Goal: Task Accomplishment & Management: Use online tool/utility

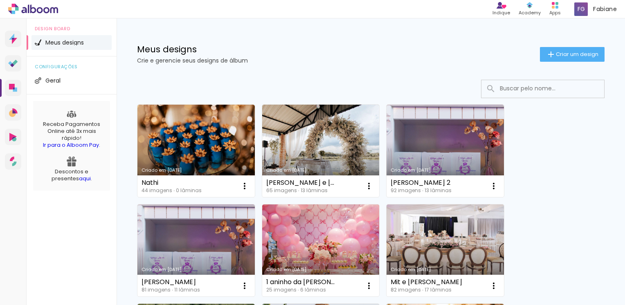
click at [196, 150] on link "Criado em [DATE]" at bounding box center [195, 151] width 117 height 92
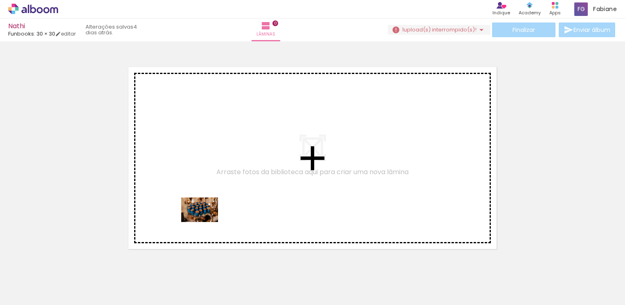
drag, startPoint x: 79, startPoint y: 284, endPoint x: 206, endPoint y: 222, distance: 141.5
click at [206, 222] on quentale-workspace at bounding box center [312, 152] width 625 height 305
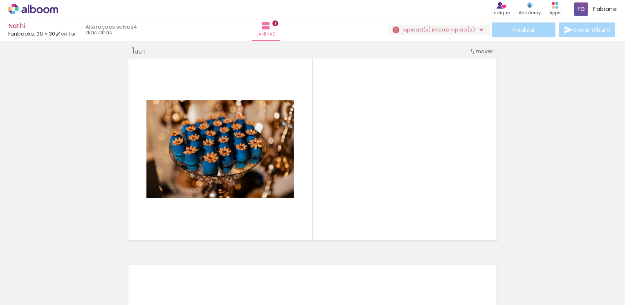
scroll to position [10, 0]
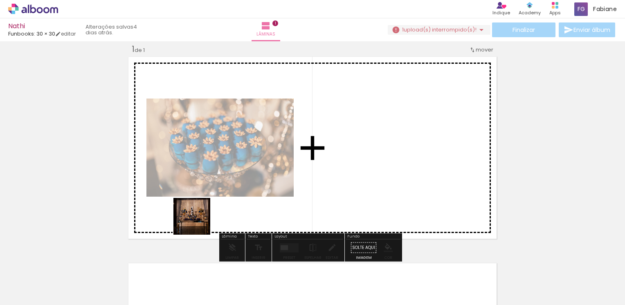
drag, startPoint x: 136, startPoint y: 275, endPoint x: 224, endPoint y: 195, distance: 119.3
click at [224, 195] on quentale-workspace at bounding box center [312, 152] width 625 height 305
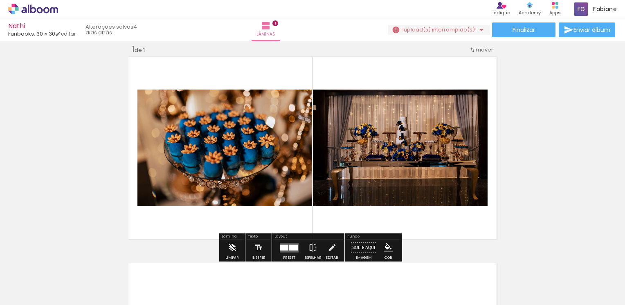
drag, startPoint x: 181, startPoint y: 275, endPoint x: 225, endPoint y: 250, distance: 51.3
click at [237, 185] on quentale-workspace at bounding box center [312, 152] width 625 height 305
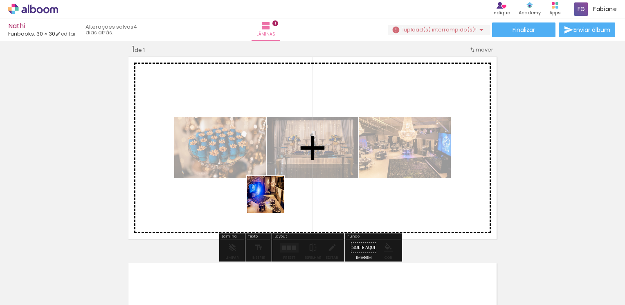
drag, startPoint x: 226, startPoint y: 274, endPoint x: 284, endPoint y: 178, distance: 112.7
click at [284, 178] on quentale-workspace at bounding box center [312, 152] width 625 height 305
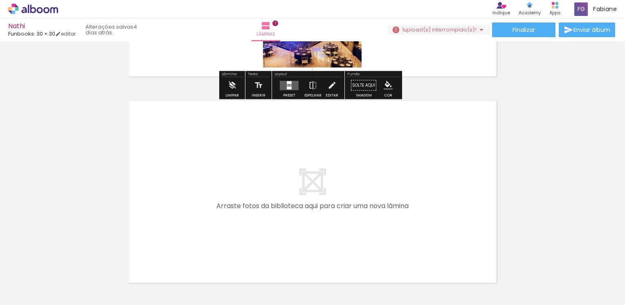
scroll to position [174, 0]
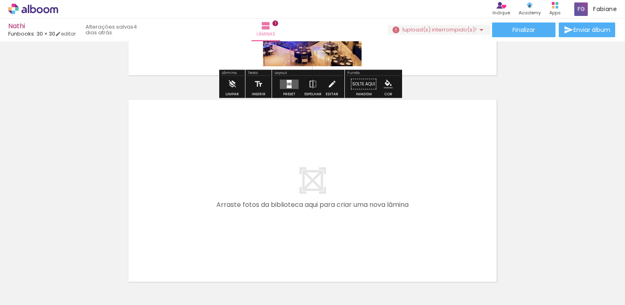
drag, startPoint x: 267, startPoint y: 284, endPoint x: 289, endPoint y: 259, distance: 33.0
click at [270, 222] on quentale-workspace at bounding box center [312, 152] width 625 height 305
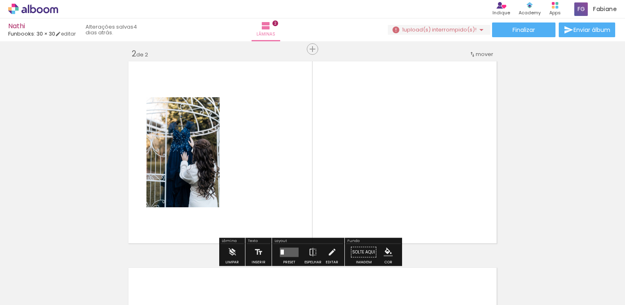
scroll to position [217, 0]
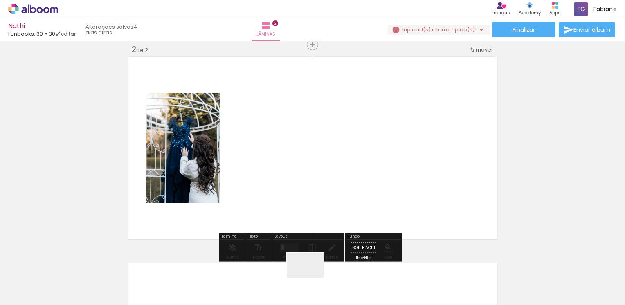
drag, startPoint x: 310, startPoint y: 281, endPoint x: 358, endPoint y: 259, distance: 53.1
click at [322, 207] on quentale-workspace at bounding box center [312, 152] width 625 height 305
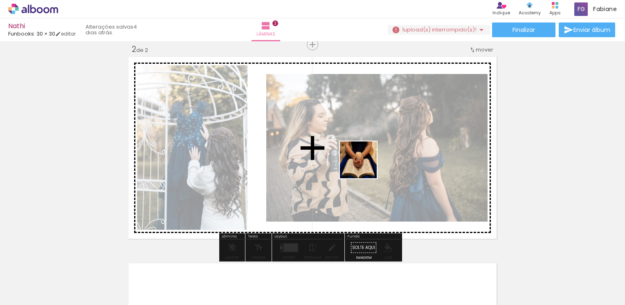
drag, startPoint x: 363, startPoint y: 283, endPoint x: 393, endPoint y: 225, distance: 65.0
click at [363, 143] on quentale-workspace at bounding box center [312, 152] width 625 height 305
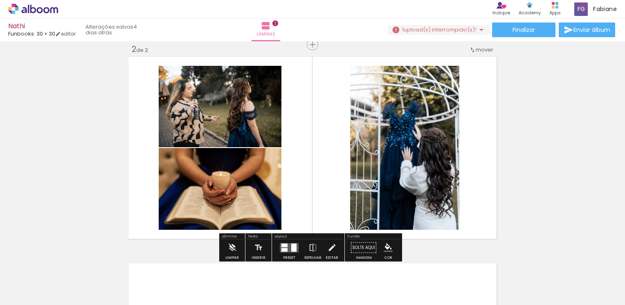
drag, startPoint x: 410, startPoint y: 277, endPoint x: 379, endPoint y: 184, distance: 98.6
click at [379, 184] on quentale-workspace at bounding box center [312, 152] width 625 height 305
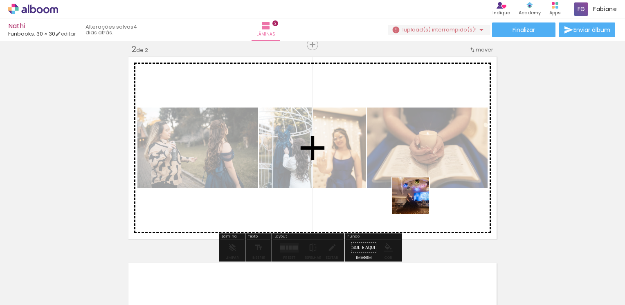
drag, startPoint x: 455, startPoint y: 282, endPoint x: 414, endPoint y: 196, distance: 95.5
click at [414, 196] on quentale-workspace at bounding box center [312, 152] width 625 height 305
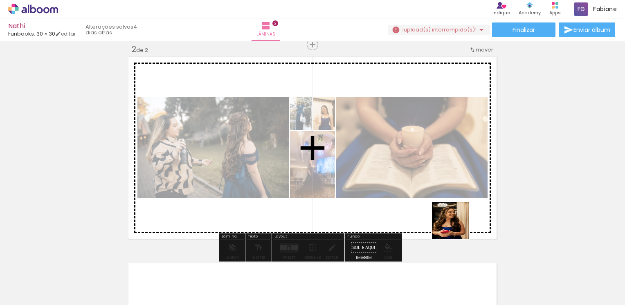
drag, startPoint x: 500, startPoint y: 278, endPoint x: 432, endPoint y: 201, distance: 103.2
click at [432, 201] on quentale-workspace at bounding box center [312, 152] width 625 height 305
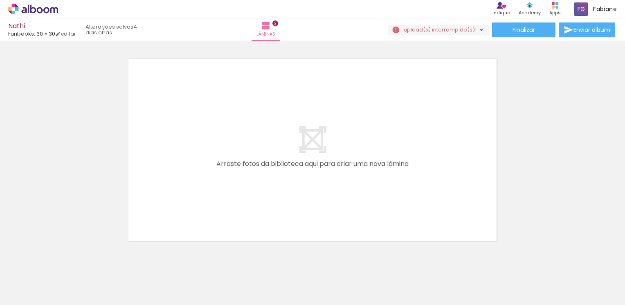
scroll to position [0, 309]
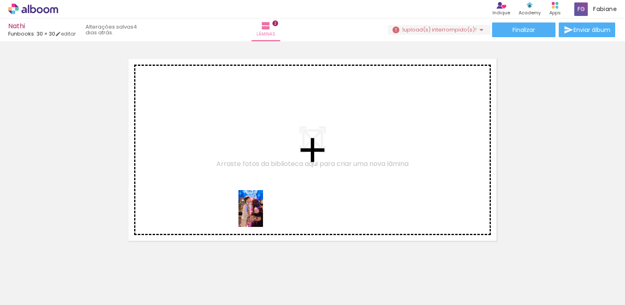
drag, startPoint x: 248, startPoint y: 275, endPoint x: 263, endPoint y: 214, distance: 62.0
click at [263, 214] on quentale-workspace at bounding box center [312, 152] width 625 height 305
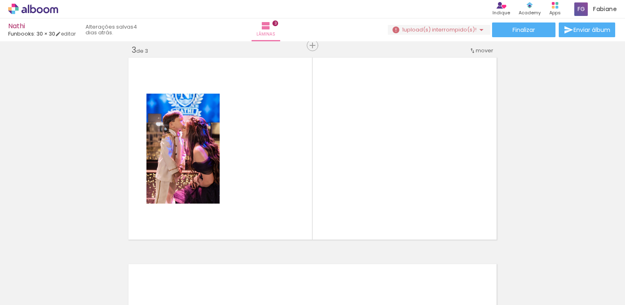
scroll to position [424, 0]
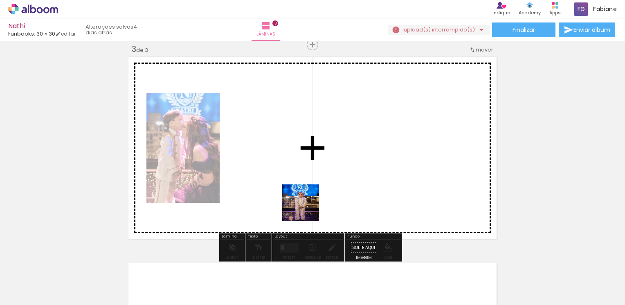
drag, startPoint x: 304, startPoint y: 227, endPoint x: 311, endPoint y: 191, distance: 36.8
click at [311, 191] on quentale-workspace at bounding box center [312, 152] width 625 height 305
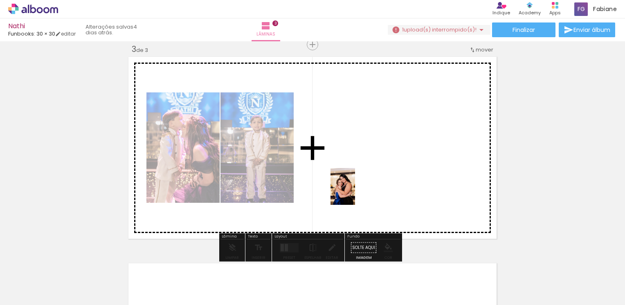
drag, startPoint x: 332, startPoint y: 286, endPoint x: 355, endPoint y: 193, distance: 95.7
click at [355, 193] on quentale-workspace at bounding box center [312, 152] width 625 height 305
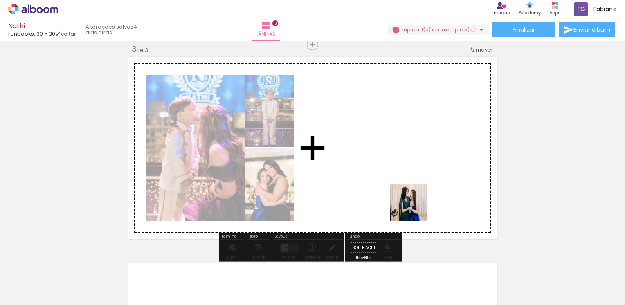
drag, startPoint x: 412, startPoint y: 285, endPoint x: 454, endPoint y: 266, distance: 45.4
click at [415, 206] on quentale-workspace at bounding box center [312, 152] width 625 height 305
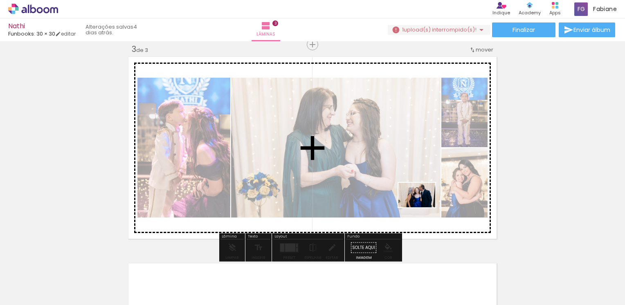
drag, startPoint x: 494, startPoint y: 262, endPoint x: 422, endPoint y: 211, distance: 88.0
click at [423, 207] on quentale-workspace at bounding box center [312, 152] width 625 height 305
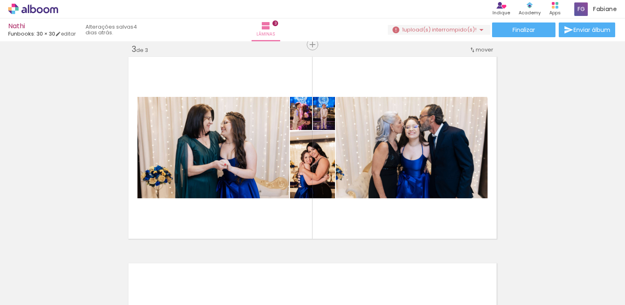
scroll to position [0, 475]
drag, startPoint x: 308, startPoint y: 244, endPoint x: 406, endPoint y: 260, distance: 98.7
click at [323, 171] on quentale-workspace at bounding box center [312, 152] width 625 height 305
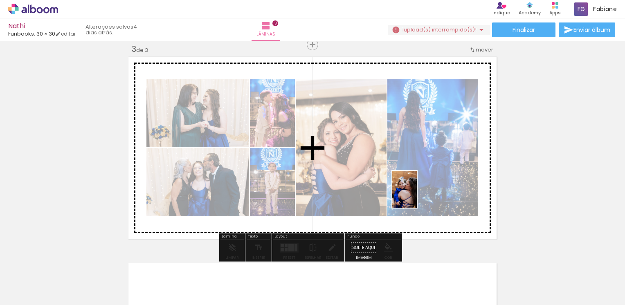
drag, startPoint x: 441, startPoint y: 279, endPoint x: 416, endPoint y: 192, distance: 90.3
click at [416, 192] on quentale-workspace at bounding box center [312, 152] width 625 height 305
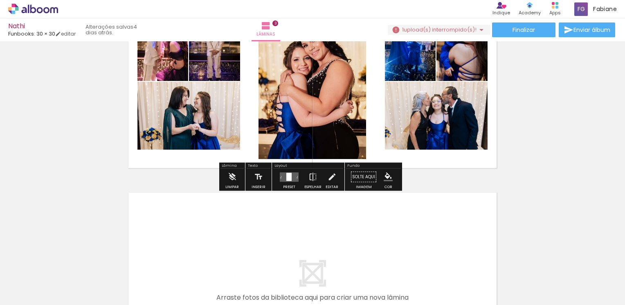
scroll to position [505, 0]
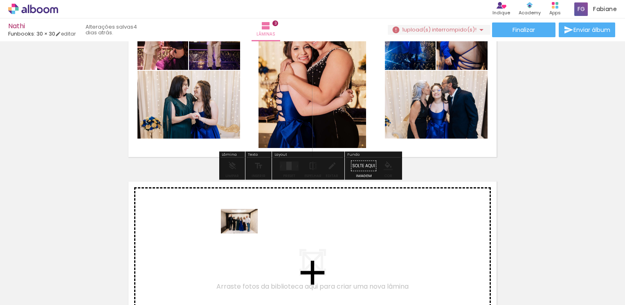
drag, startPoint x: 204, startPoint y: 277, endPoint x: 246, endPoint y: 234, distance: 60.2
click at [246, 234] on quentale-workspace at bounding box center [312, 152] width 625 height 305
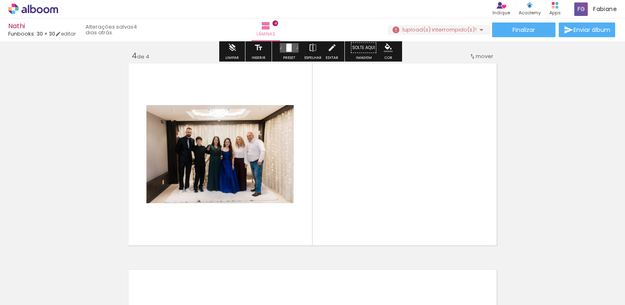
scroll to position [630, 0]
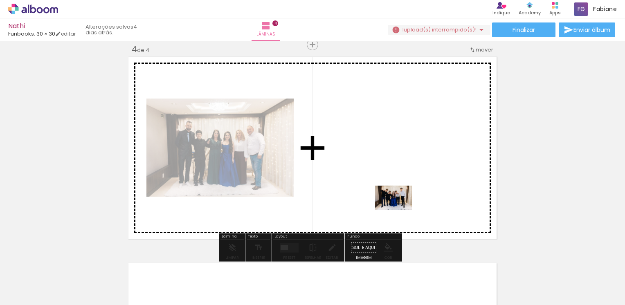
drag, startPoint x: 396, startPoint y: 268, endPoint x: 390, endPoint y: 269, distance: 6.0
click at [400, 210] on quentale-workspace at bounding box center [312, 152] width 625 height 305
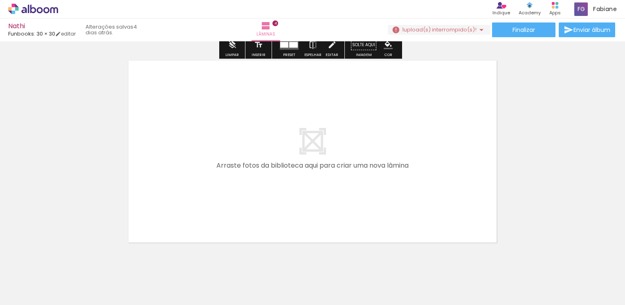
scroll to position [835, 0]
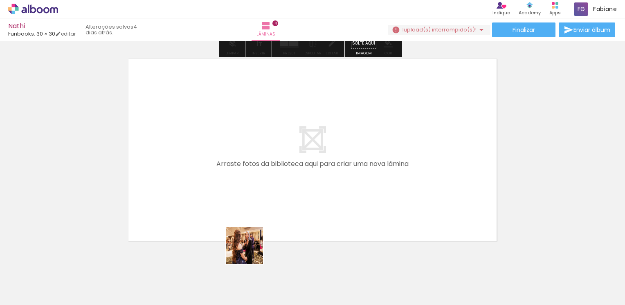
drag, startPoint x: 251, startPoint y: 252, endPoint x: 300, endPoint y: 254, distance: 48.8
click at [261, 190] on quentale-workspace at bounding box center [312, 152] width 625 height 305
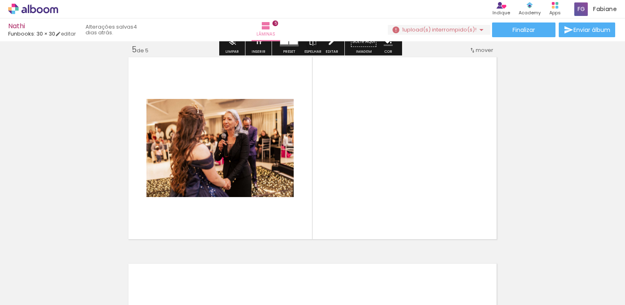
scroll to position [837, 0]
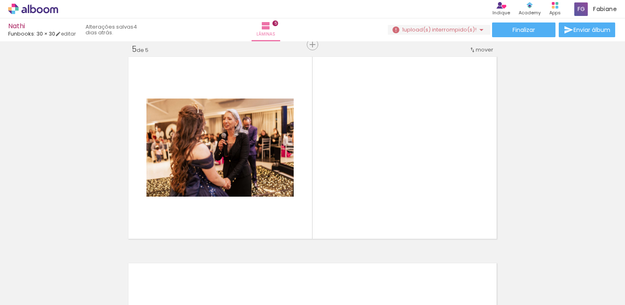
drag, startPoint x: 293, startPoint y: 276, endPoint x: 330, endPoint y: 256, distance: 42.5
click at [298, 204] on quentale-workspace at bounding box center [312, 152] width 625 height 305
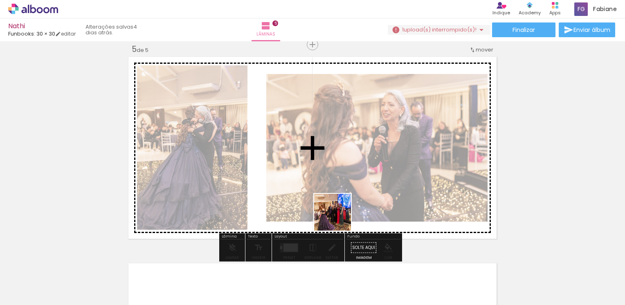
drag, startPoint x: 336, startPoint y: 279, endPoint x: 370, endPoint y: 261, distance: 38.6
click at [340, 203] on quentale-workspace at bounding box center [312, 152] width 625 height 305
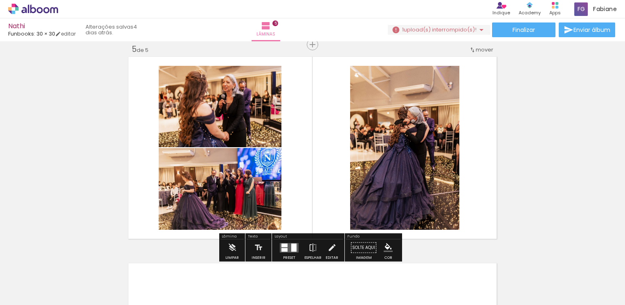
drag, startPoint x: 382, startPoint y: 281, endPoint x: 422, endPoint y: 260, distance: 44.7
click at [383, 197] on quentale-workspace at bounding box center [312, 152] width 625 height 305
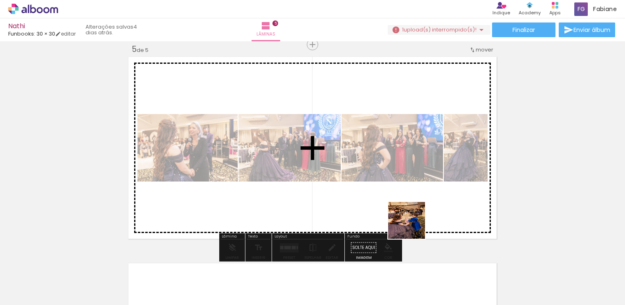
drag, startPoint x: 428, startPoint y: 283, endPoint x: 462, endPoint y: 272, distance: 35.5
click at [405, 193] on quentale-workspace at bounding box center [312, 152] width 625 height 305
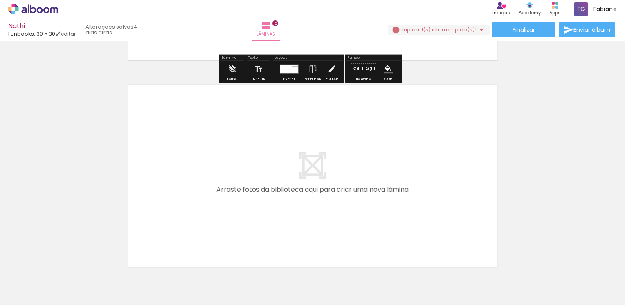
scroll to position [1041, 0]
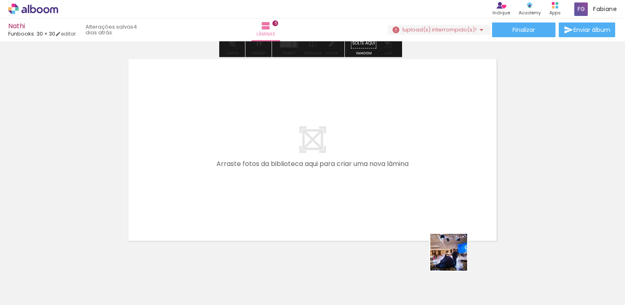
drag, startPoint x: 455, startPoint y: 259, endPoint x: 497, endPoint y: 258, distance: 42.2
click at [416, 206] on quentale-workspace at bounding box center [312, 152] width 625 height 305
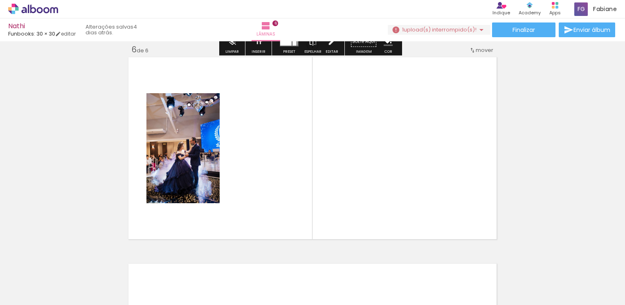
scroll to position [1043, 0]
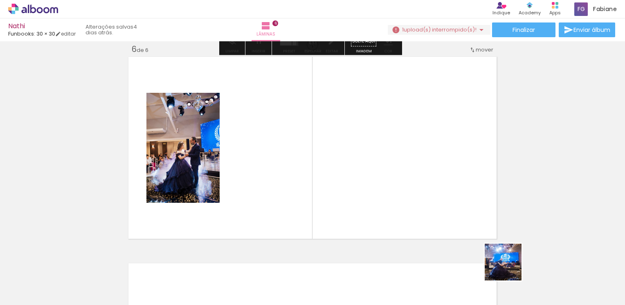
drag, startPoint x: 512, startPoint y: 272, endPoint x: 523, endPoint y: 260, distance: 16.2
click at [394, 196] on quentale-workspace at bounding box center [312, 152] width 625 height 305
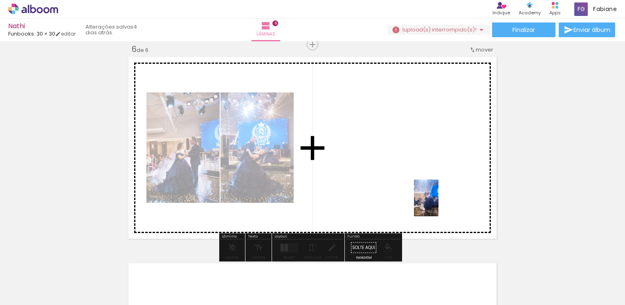
drag, startPoint x: 558, startPoint y: 277, endPoint x: 397, endPoint y: 255, distance: 162.7
click at [413, 187] on quentale-workspace at bounding box center [312, 152] width 625 height 305
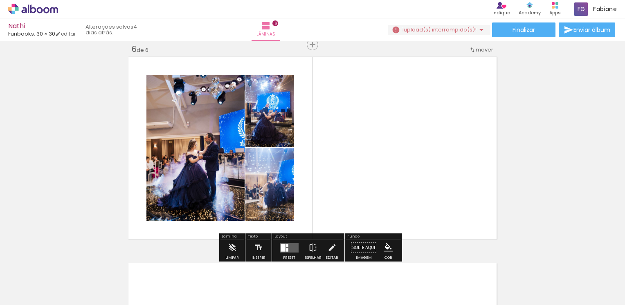
scroll to position [0, 982]
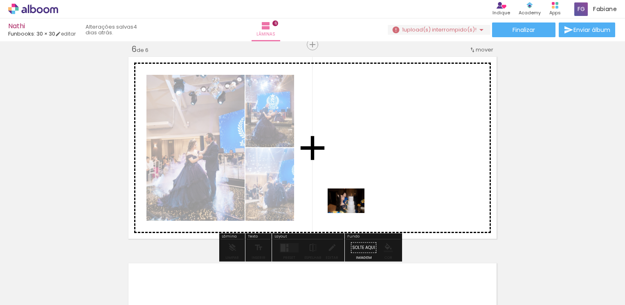
drag, startPoint x: 342, startPoint y: 282, endPoint x: 352, endPoint y: 213, distance: 69.1
click at [352, 213] on quentale-workspace at bounding box center [312, 152] width 625 height 305
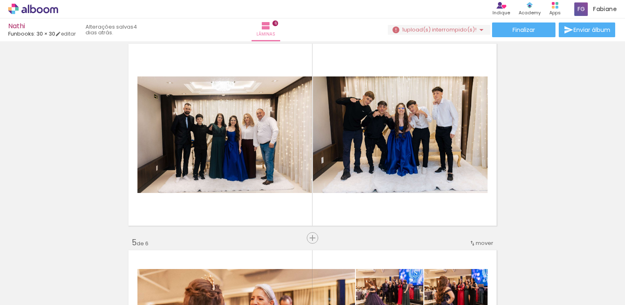
scroll to position [634, 0]
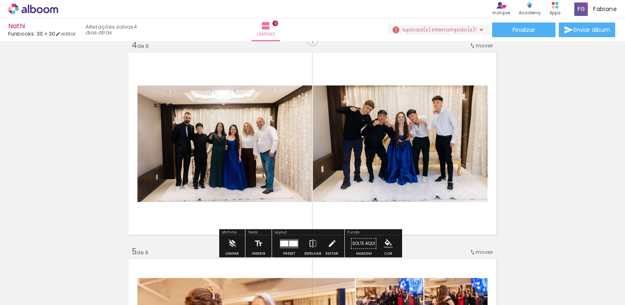
click at [479, 47] on span "mover" at bounding box center [485, 46] width 18 height 8
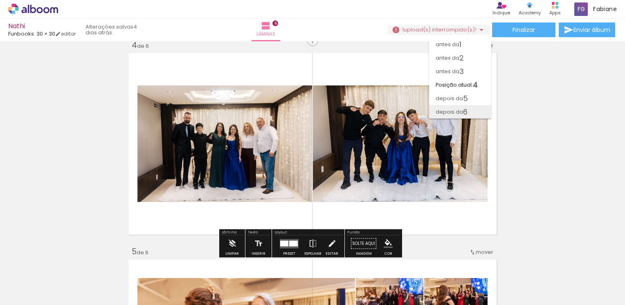
click at [451, 115] on span "depois da" at bounding box center [449, 112] width 27 height 14
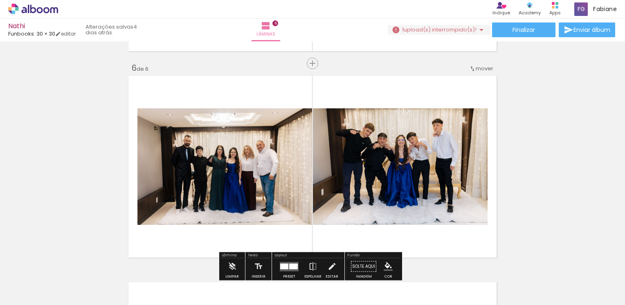
scroll to position [1043, 0]
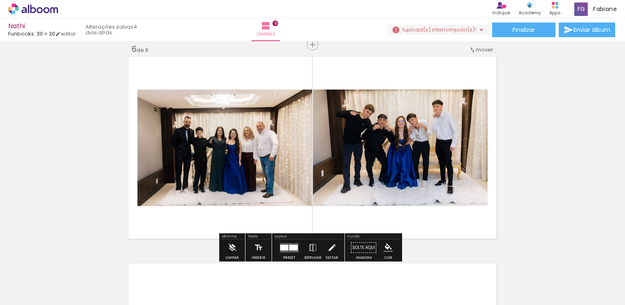
drag, startPoint x: 389, startPoint y: 281, endPoint x: 438, endPoint y: 270, distance: 50.2
click at [384, 198] on quentale-workspace at bounding box center [312, 152] width 625 height 305
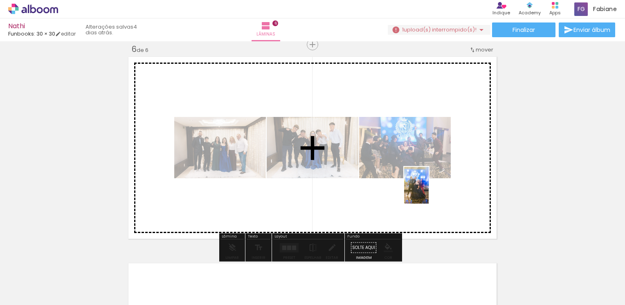
drag, startPoint x: 435, startPoint y: 284, endPoint x: 409, endPoint y: 251, distance: 42.2
click at [429, 191] on quentale-workspace at bounding box center [312, 152] width 625 height 305
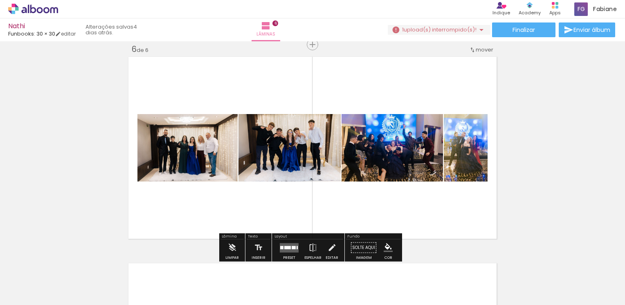
scroll to position [0, 1169]
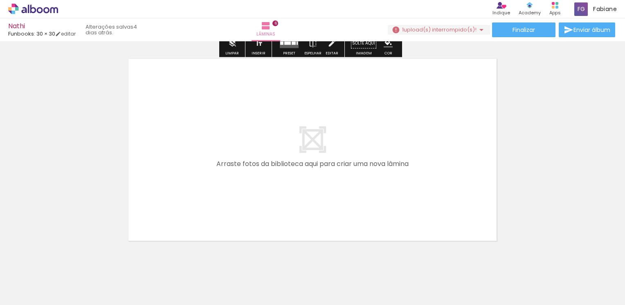
drag, startPoint x: 291, startPoint y: 281, endPoint x: 342, endPoint y: 284, distance: 51.3
click at [301, 217] on quentale-workspace at bounding box center [312, 152] width 625 height 305
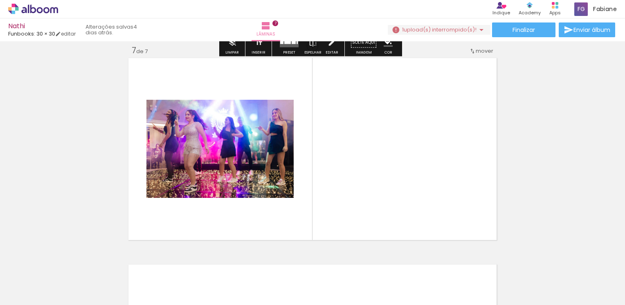
scroll to position [1250, 0]
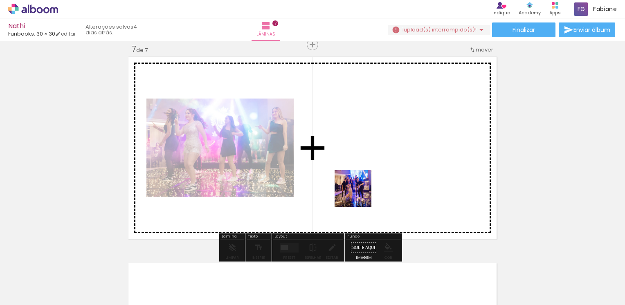
drag, startPoint x: 349, startPoint y: 265, endPoint x: 384, endPoint y: 266, distance: 35.2
click at [359, 194] on quentale-workspace at bounding box center [312, 152] width 625 height 305
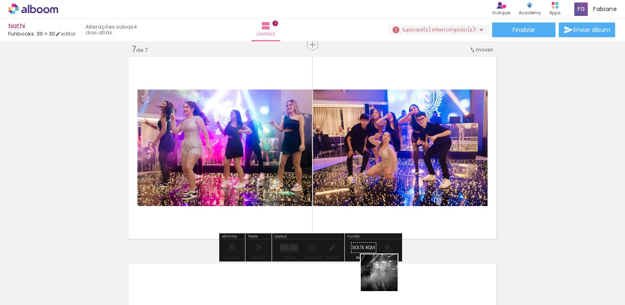
drag, startPoint x: 385, startPoint y: 279, endPoint x: 417, endPoint y: 255, distance: 39.4
click at [390, 207] on quentale-workspace at bounding box center [312, 152] width 625 height 305
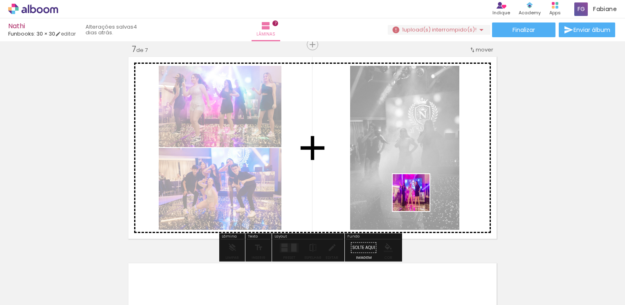
drag, startPoint x: 425, startPoint y: 279, endPoint x: 440, endPoint y: 269, distance: 18.2
click at [417, 198] on quentale-workspace at bounding box center [312, 152] width 625 height 305
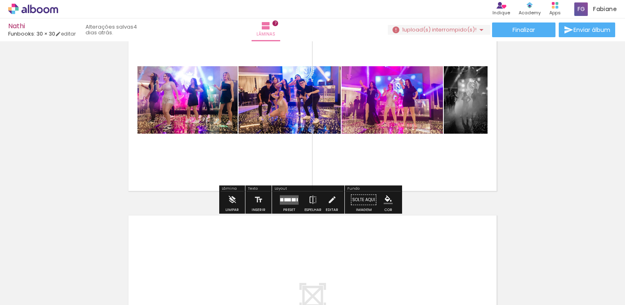
scroll to position [1373, 0]
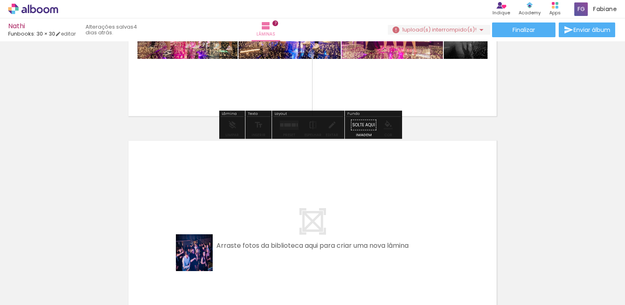
drag, startPoint x: 188, startPoint y: 277, endPoint x: 242, endPoint y: 268, distance: 54.7
click at [227, 208] on quentale-workspace at bounding box center [312, 152] width 625 height 305
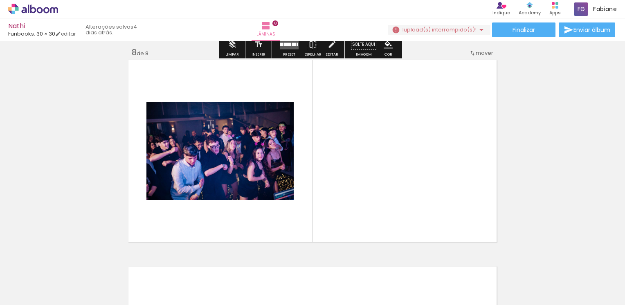
scroll to position [1457, 0]
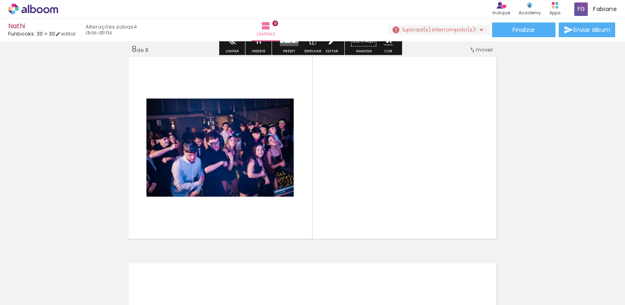
drag, startPoint x: 264, startPoint y: 227, endPoint x: 291, endPoint y: 252, distance: 36.5
click at [277, 210] on quentale-workspace at bounding box center [312, 152] width 625 height 305
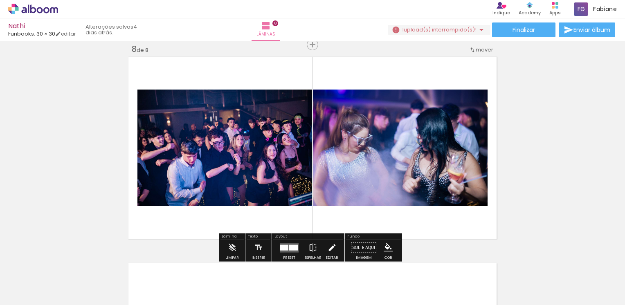
drag, startPoint x: 279, startPoint y: 277, endPoint x: 333, endPoint y: 249, distance: 60.9
click at [323, 187] on quentale-workspace at bounding box center [312, 152] width 625 height 305
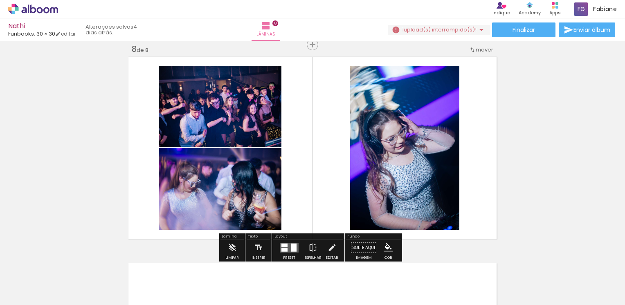
drag, startPoint x: 330, startPoint y: 274, endPoint x: 375, endPoint y: 257, distance: 48.4
click at [357, 176] on quentale-workspace at bounding box center [312, 152] width 625 height 305
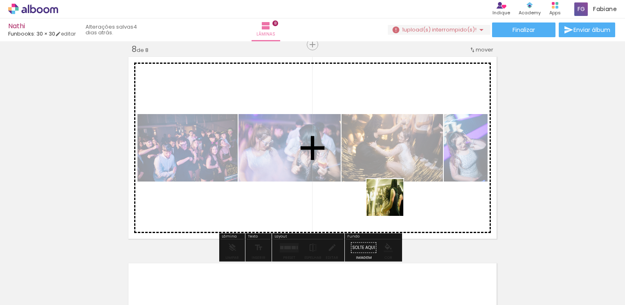
drag, startPoint x: 375, startPoint y: 279, endPoint x: 426, endPoint y: 268, distance: 52.0
click at [396, 185] on quentale-workspace at bounding box center [312, 152] width 625 height 305
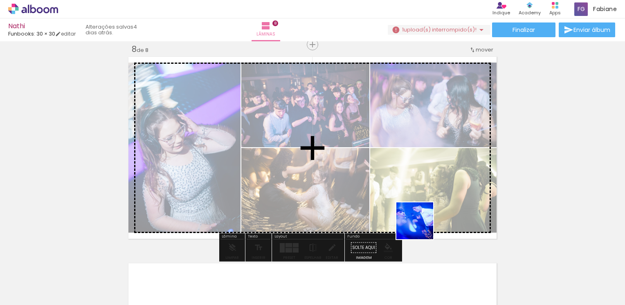
drag, startPoint x: 421, startPoint y: 227, endPoint x: 455, endPoint y: 258, distance: 46.4
click at [422, 187] on quentale-workspace at bounding box center [312, 152] width 625 height 305
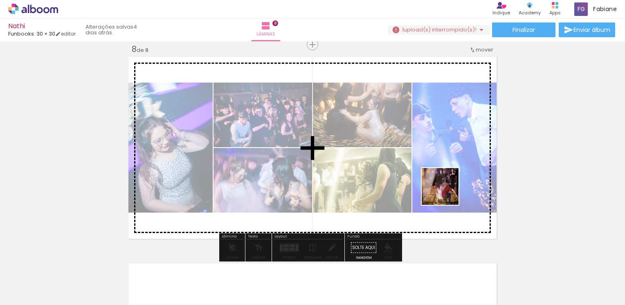
drag, startPoint x: 447, startPoint y: 198, endPoint x: 491, endPoint y: 264, distance: 79.2
click at [446, 190] on quentale-workspace at bounding box center [312, 152] width 625 height 305
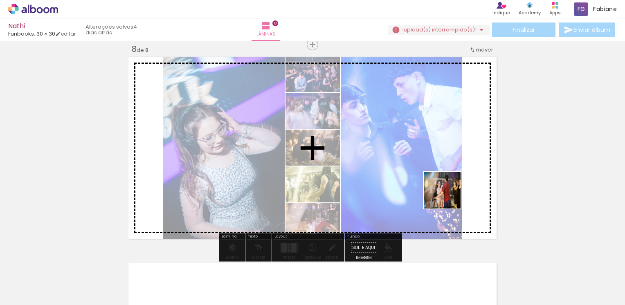
drag, startPoint x: 506, startPoint y: 277, endPoint x: 555, endPoint y: 260, distance: 51.9
click at [439, 180] on quentale-workspace at bounding box center [312, 152] width 625 height 305
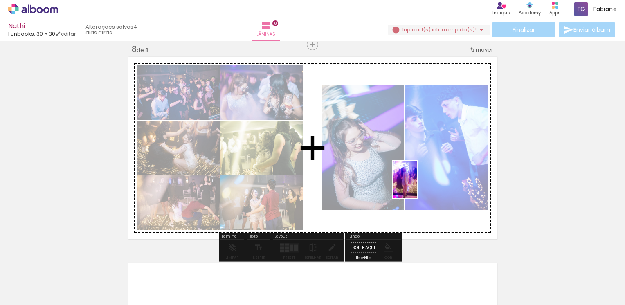
drag, startPoint x: 594, startPoint y: 277, endPoint x: 417, endPoint y: 186, distance: 198.6
click at [417, 186] on quentale-workspace at bounding box center [312, 152] width 625 height 305
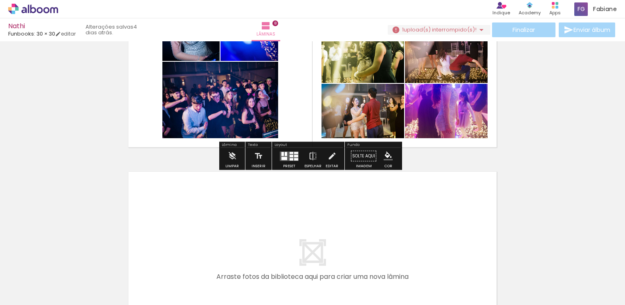
scroll to position [1620, 0]
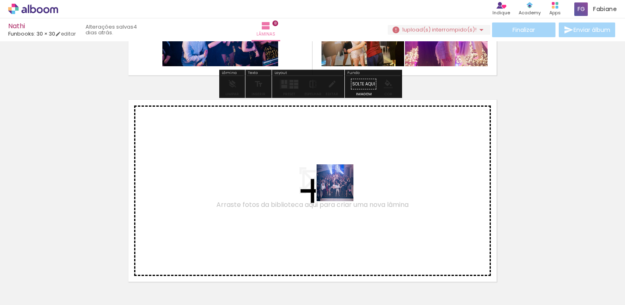
drag, startPoint x: 540, startPoint y: 272, endPoint x: 311, endPoint y: 183, distance: 245.5
click at [311, 183] on quentale-workspace at bounding box center [312, 152] width 625 height 305
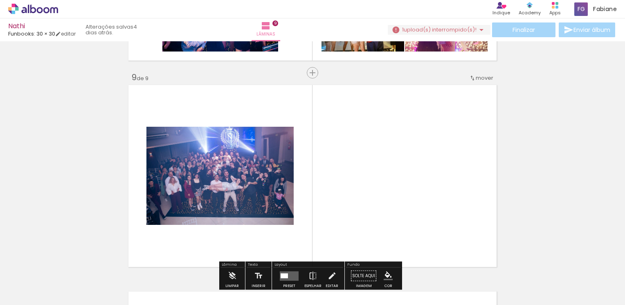
scroll to position [1582, 0]
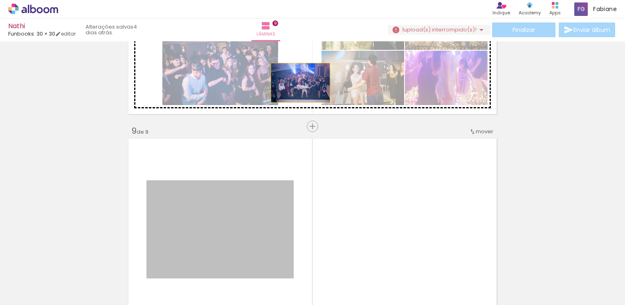
drag, startPoint x: 241, startPoint y: 217, endPoint x: 297, endPoint y: 83, distance: 145.8
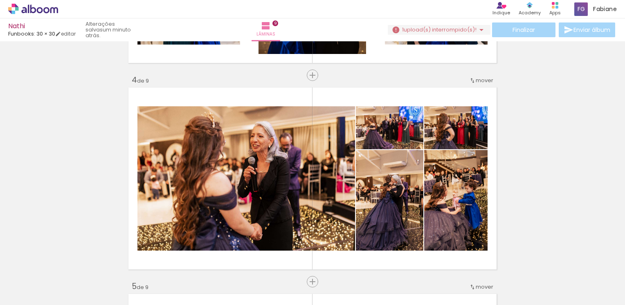
scroll to position [614, 0]
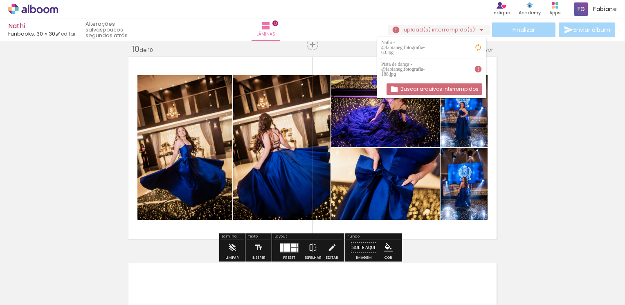
scroll to position [0, 2148]
click at [36, 293] on span "Adicionar Fotos" at bounding box center [29, 294] width 25 height 9
click at [0, 0] on input "file" at bounding box center [0, 0] width 0 height 0
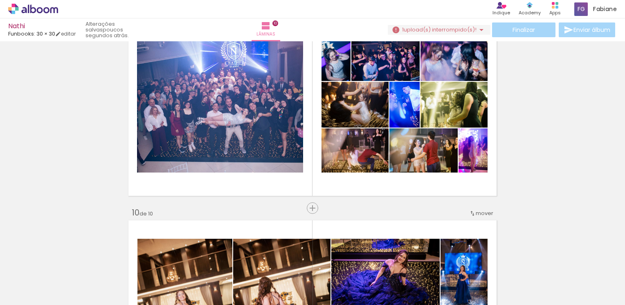
scroll to position [0, 2194]
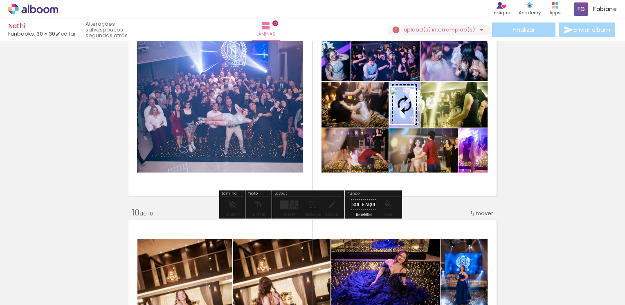
drag, startPoint x: 595, startPoint y: 274, endPoint x: 415, endPoint y: 112, distance: 242.5
click at [415, 112] on quentale-workspace at bounding box center [312, 152] width 625 height 305
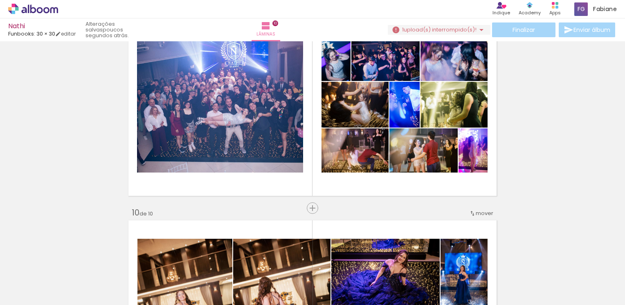
scroll to position [0, 1643]
click at [210, 263] on iron-icon at bounding box center [208, 261] width 9 height 9
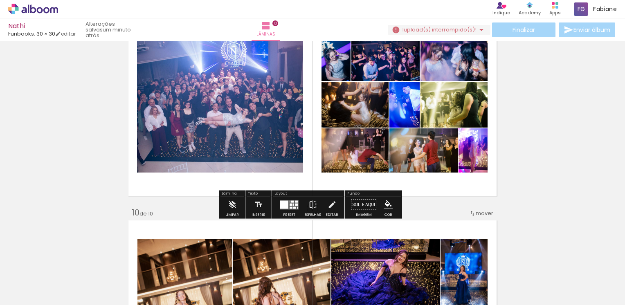
click at [478, 27] on iron-icon at bounding box center [482, 30] width 10 height 10
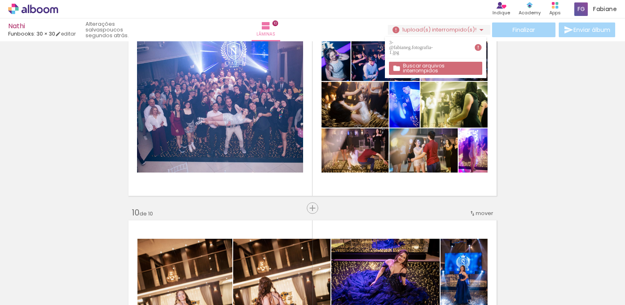
scroll to position [0, 1643]
click at [29, 295] on span "Adicionar Fotos" at bounding box center [29, 294] width 25 height 9
click at [0, 0] on input "file" at bounding box center [0, 0] width 0 height 0
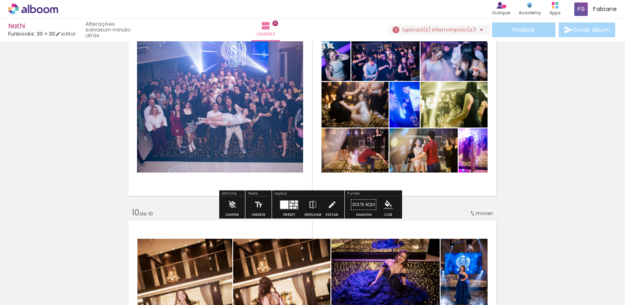
click at [29, 295] on span "Adicionar Fotos" at bounding box center [29, 294] width 25 height 9
click at [0, 0] on input "file" at bounding box center [0, 0] width 0 height 0
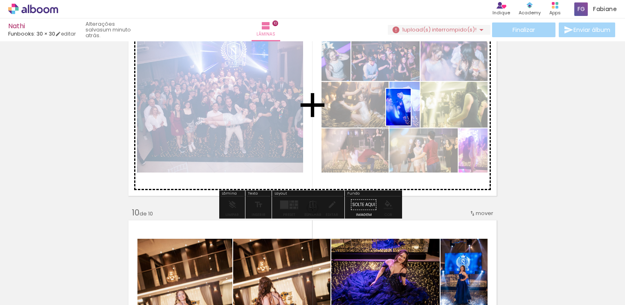
drag, startPoint x: 591, startPoint y: 280, endPoint x: 411, endPoint y: 113, distance: 245.6
click at [411, 113] on quentale-workspace at bounding box center [312, 152] width 625 height 305
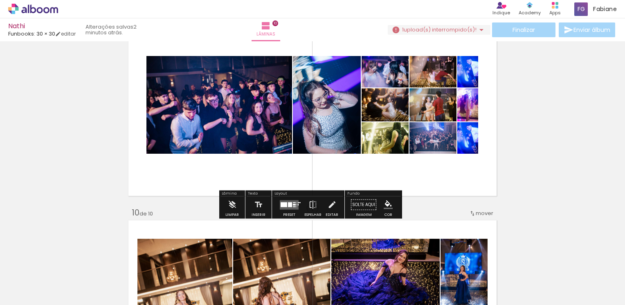
click at [475, 144] on quentale-layouter at bounding box center [312, 105] width 372 height 186
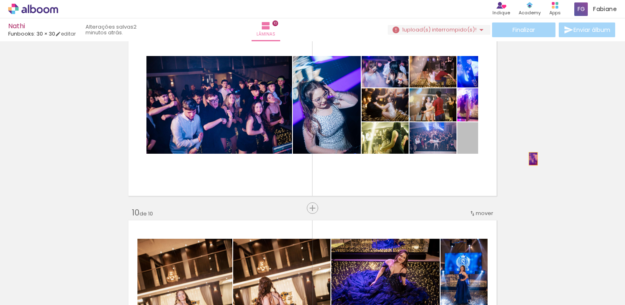
drag, startPoint x: 473, startPoint y: 146, endPoint x: 542, endPoint y: 161, distance: 70.6
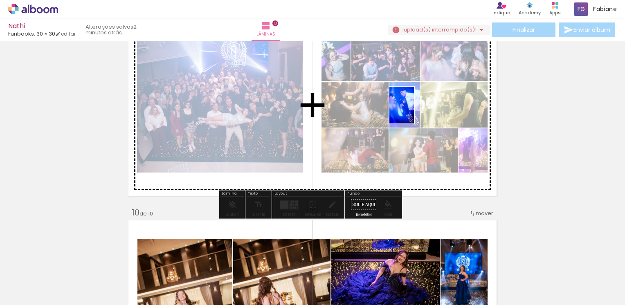
drag, startPoint x: 593, startPoint y: 279, endPoint x: 414, endPoint y: 111, distance: 245.2
click at [414, 111] on quentale-workspace at bounding box center [312, 152] width 625 height 305
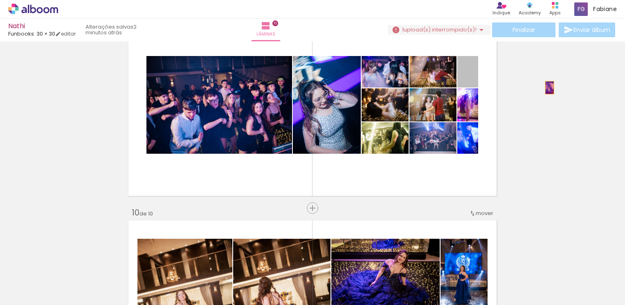
drag, startPoint x: 475, startPoint y: 75, endPoint x: 547, endPoint y: 88, distance: 73.1
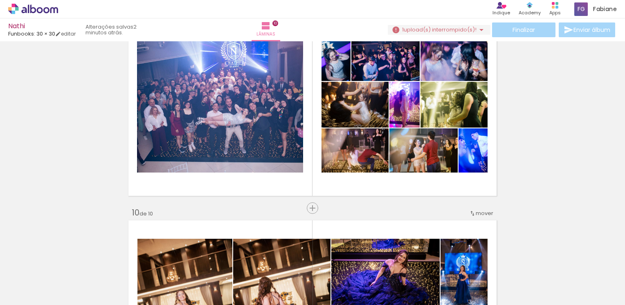
click at [530, 261] on iron-icon at bounding box center [528, 261] width 9 height 9
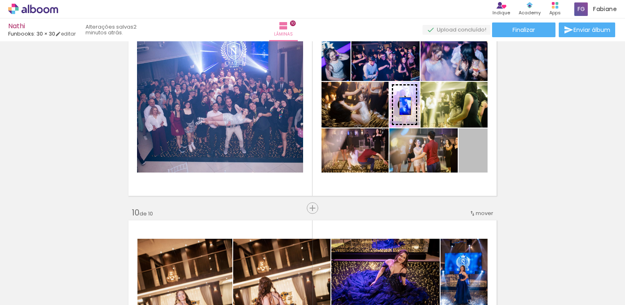
drag, startPoint x: 483, startPoint y: 164, endPoint x: 402, endPoint y: 106, distance: 99.4
click at [0, 0] on slot at bounding box center [0, 0] width 0 height 0
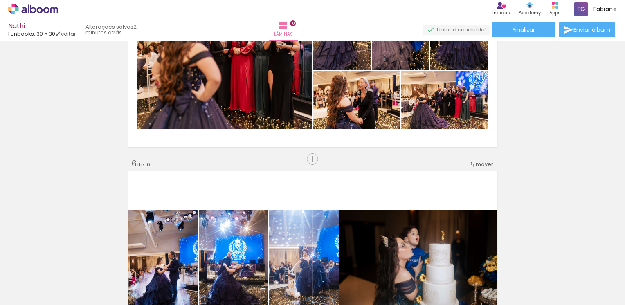
scroll to position [753, 0]
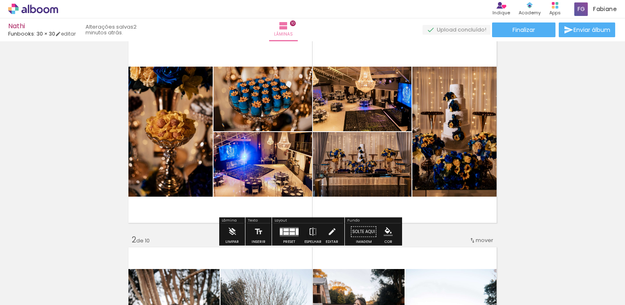
scroll to position [41, 0]
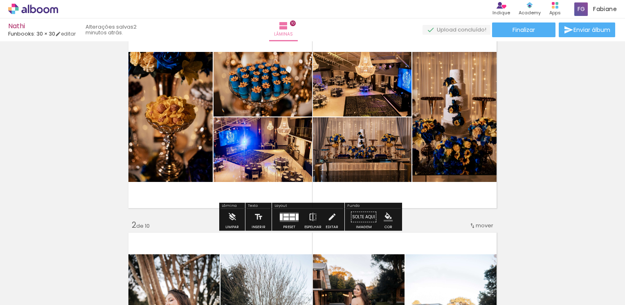
click at [386, 218] on iron-icon "color picker" at bounding box center [388, 217] width 9 height 9
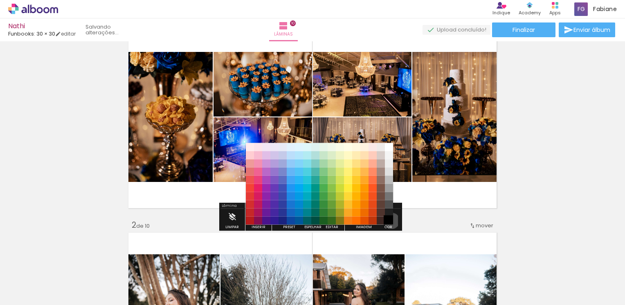
click at [389, 221] on paper-item "#000000" at bounding box center [389, 220] width 8 height 8
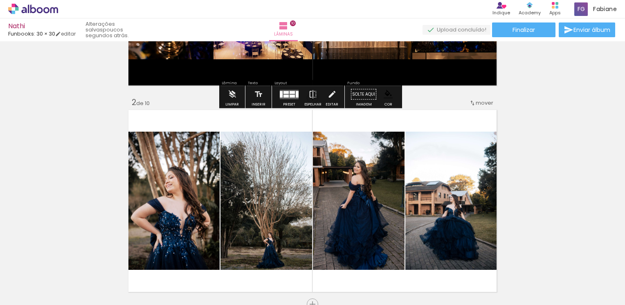
scroll to position [246, 0]
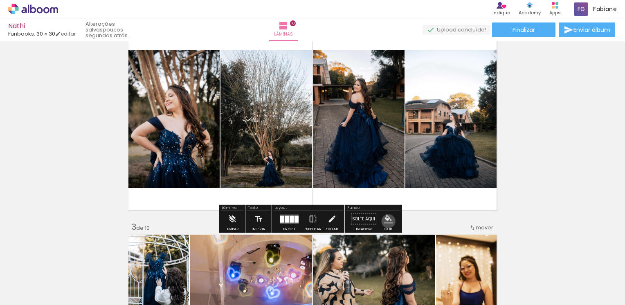
click at [385, 221] on iron-icon "color picker" at bounding box center [388, 219] width 9 height 9
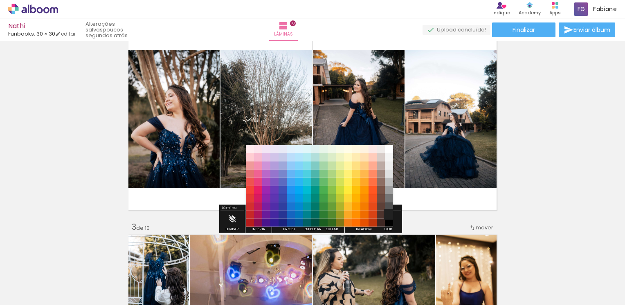
click at [387, 214] on paper-item "#212121" at bounding box center [389, 214] width 8 height 8
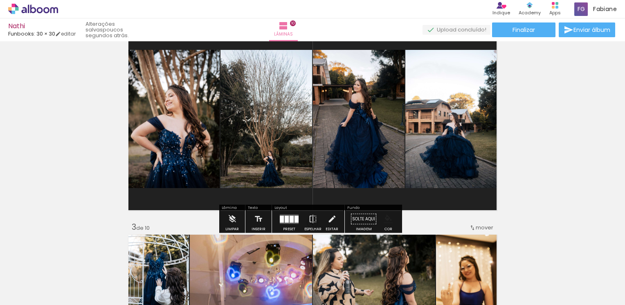
click at [384, 222] on iron-icon "color picker" at bounding box center [388, 219] width 9 height 9
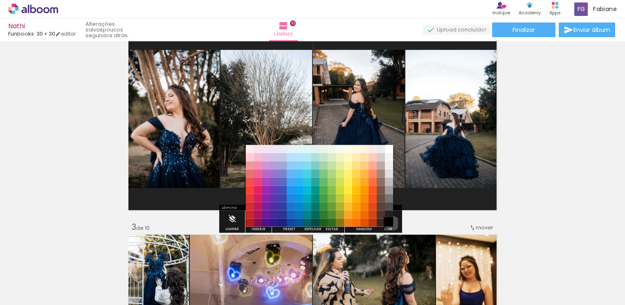
click at [390, 223] on paper-item "#000000" at bounding box center [389, 223] width 8 height 8
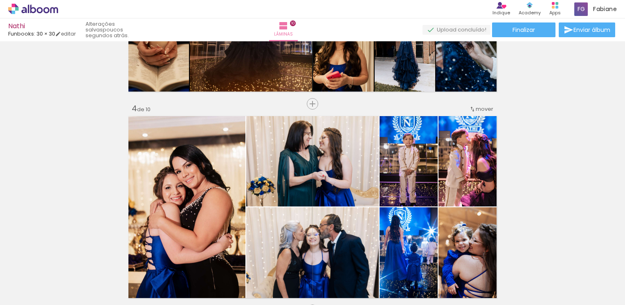
scroll to position [573, 0]
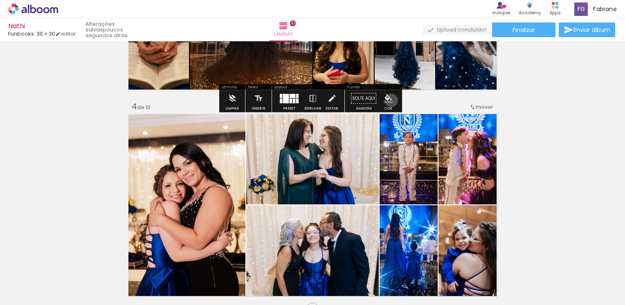
click at [388, 100] on iron-icon "color picker" at bounding box center [388, 98] width 9 height 9
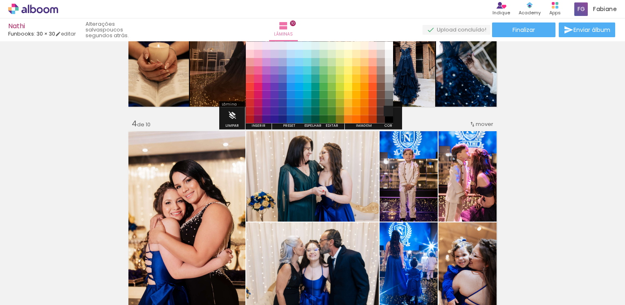
click at [388, 112] on paper-item "#212121" at bounding box center [389, 111] width 8 height 8
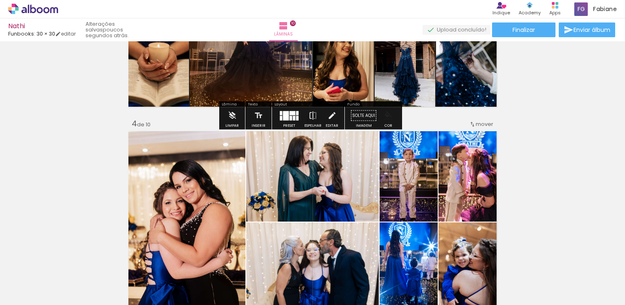
click at [387, 117] on iron-icon "color picker" at bounding box center [388, 115] width 9 height 9
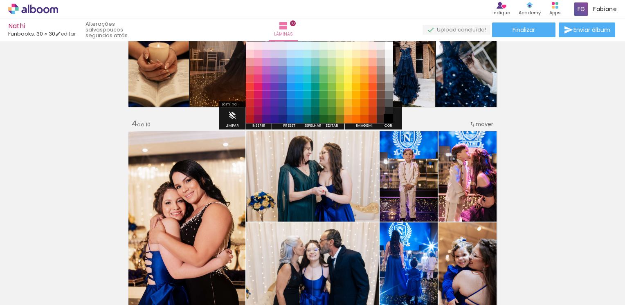
click at [390, 119] on paper-item "#000000" at bounding box center [389, 119] width 8 height 8
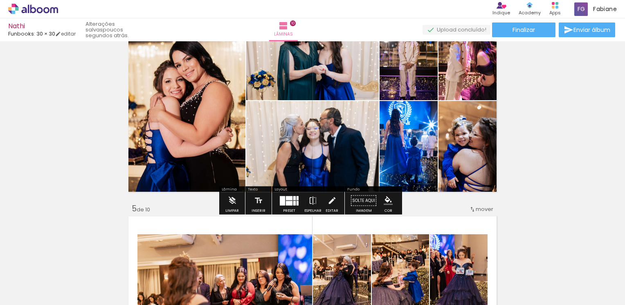
scroll to position [678, 0]
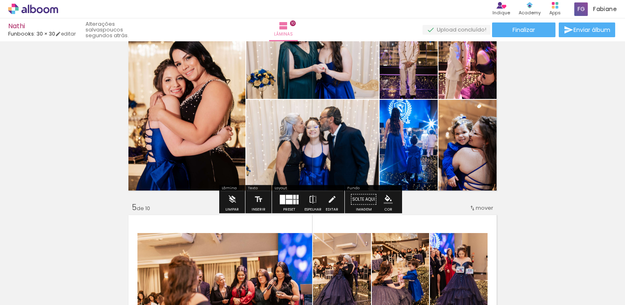
click at [385, 201] on iron-icon "color picker" at bounding box center [388, 199] width 9 height 9
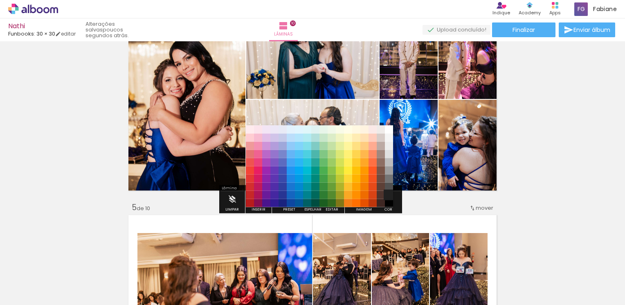
click at [388, 194] on paper-item "#212121" at bounding box center [389, 195] width 8 height 8
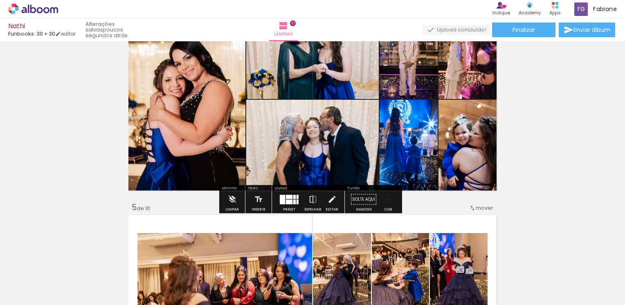
click at [388, 202] on iron-icon "color picker" at bounding box center [388, 199] width 9 height 9
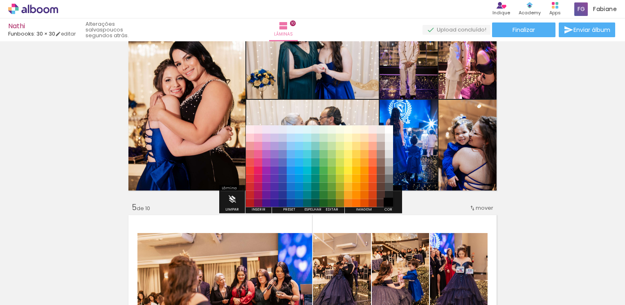
click at [390, 201] on paper-item "#000000" at bounding box center [389, 203] width 8 height 8
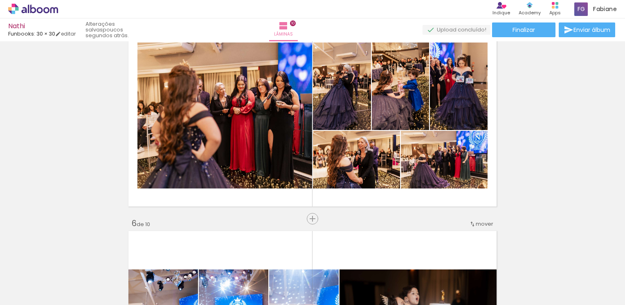
scroll to position [883, 0]
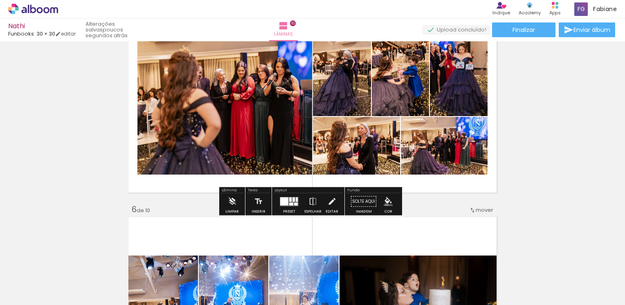
click at [384, 204] on iron-icon "color picker" at bounding box center [388, 201] width 9 height 9
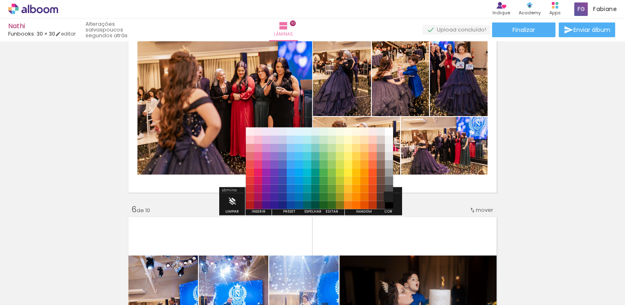
click at [389, 195] on paper-item "#212121" at bounding box center [389, 197] width 8 height 8
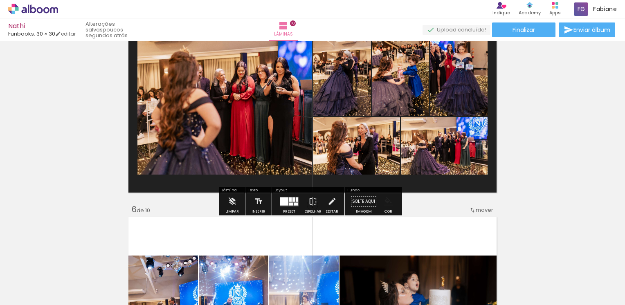
click at [384, 204] on iron-icon "color picker" at bounding box center [388, 201] width 9 height 9
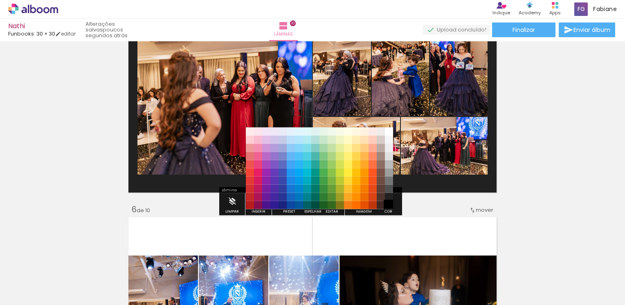
click at [388, 203] on paper-item "#000000" at bounding box center [389, 205] width 8 height 8
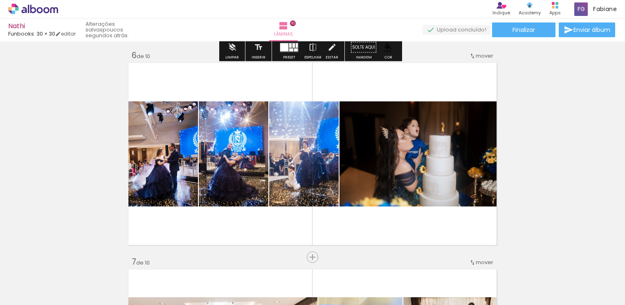
scroll to position [1088, 0]
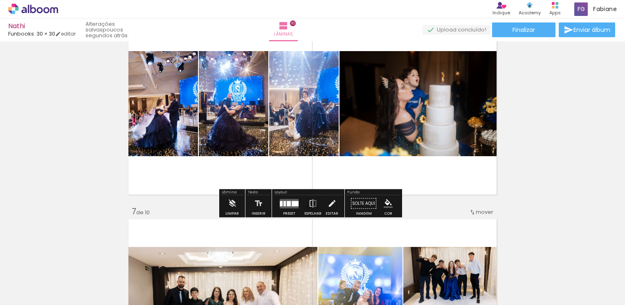
click at [385, 205] on iron-icon "color picker" at bounding box center [388, 203] width 9 height 9
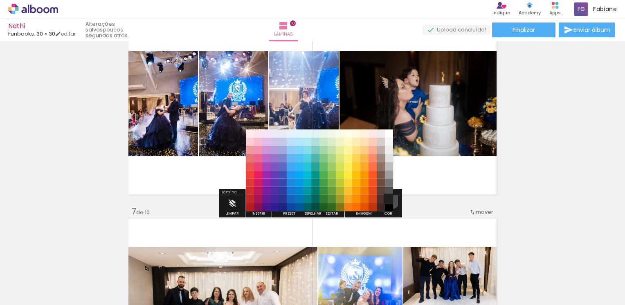
click at [388, 200] on paper-item "#212121" at bounding box center [389, 199] width 8 height 8
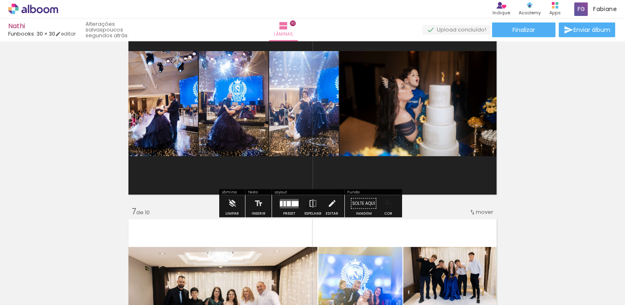
click at [384, 206] on iron-icon "color picker" at bounding box center [388, 203] width 9 height 9
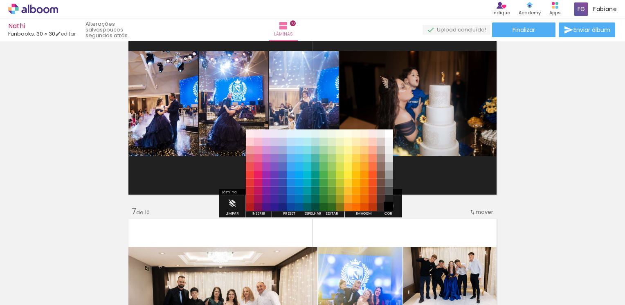
click at [388, 206] on paper-item "#000000" at bounding box center [389, 207] width 8 height 8
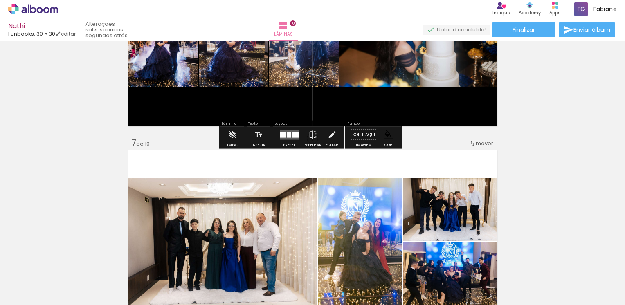
scroll to position [1251, 0]
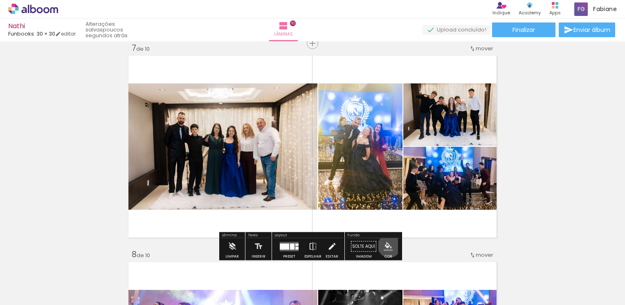
click at [387, 246] on iron-icon "color picker" at bounding box center [388, 246] width 9 height 9
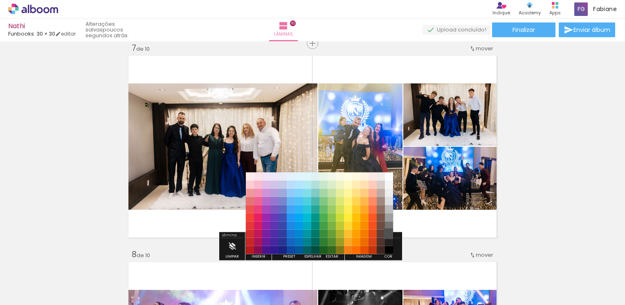
click at [388, 238] on paper-item "#515151" at bounding box center [389, 234] width 8 height 8
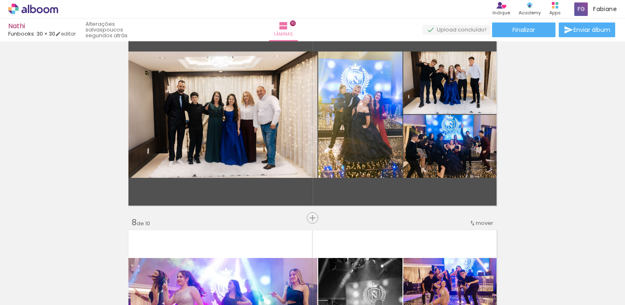
scroll to position [1333, 0]
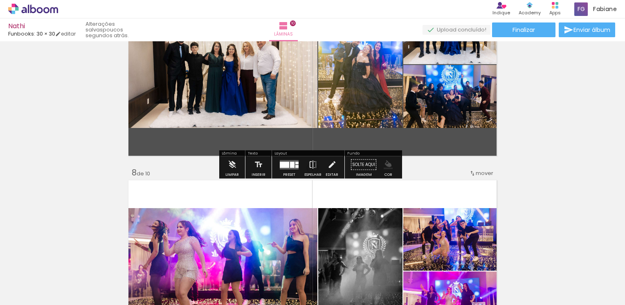
click at [386, 165] on iron-icon "color picker" at bounding box center [388, 164] width 9 height 9
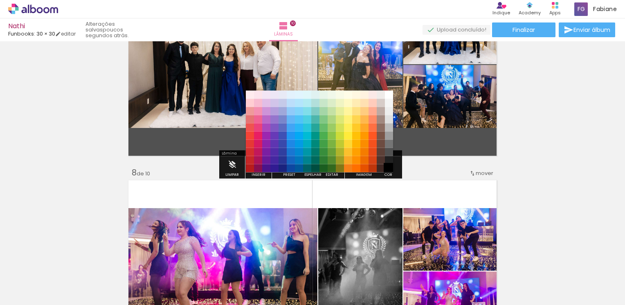
click at [389, 166] on paper-item "#000000" at bounding box center [389, 168] width 8 height 8
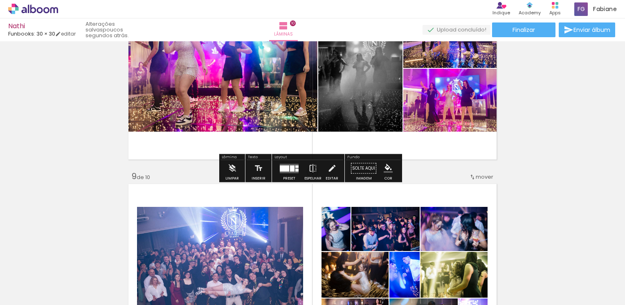
scroll to position [1538, 0]
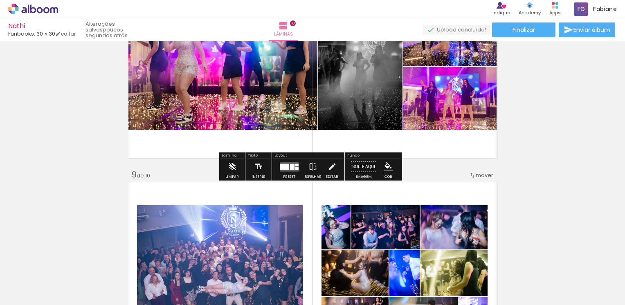
click at [384, 168] on iron-icon "color picker" at bounding box center [388, 166] width 9 height 9
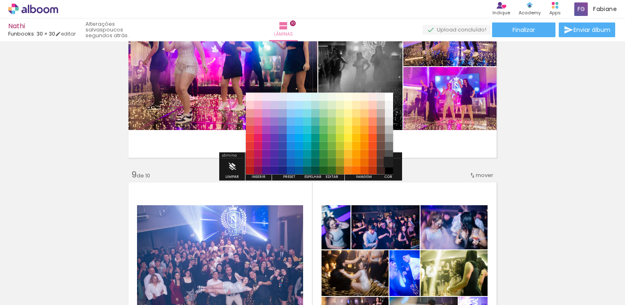
click at [390, 161] on paper-item "#212121" at bounding box center [389, 162] width 8 height 8
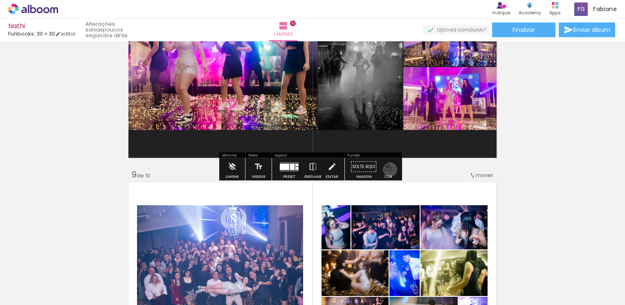
click at [387, 169] on iron-icon "color picker" at bounding box center [388, 166] width 9 height 9
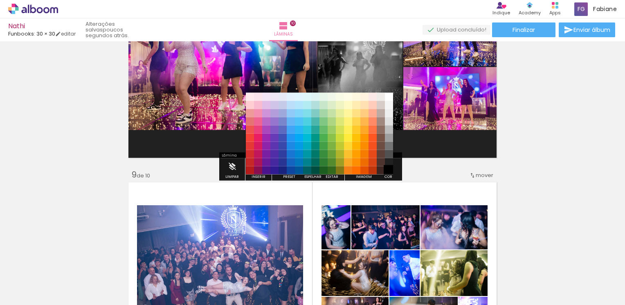
click at [389, 169] on paper-item "#000000" at bounding box center [389, 170] width 8 height 8
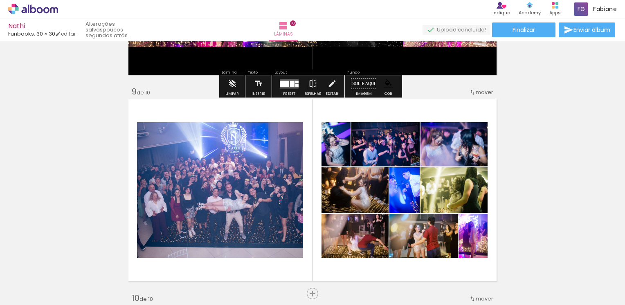
scroll to position [1701, 0]
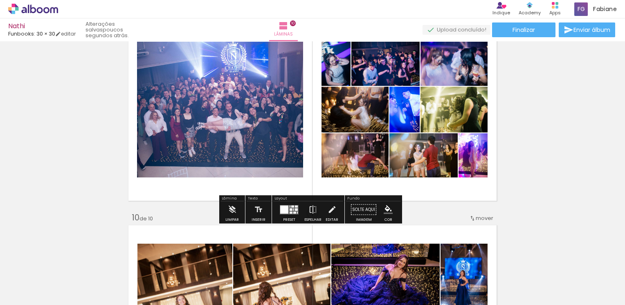
click at [382, 215] on paper-menu-button "#ffebee #ffcdd2 #ef9a9a #e57373 #ef5350 #f44336 #e53935 #d32f2f #c62828 #b71c1c…" at bounding box center [389, 210] width 16 height 16
click at [384, 211] on iron-icon "color picker" at bounding box center [388, 209] width 9 height 9
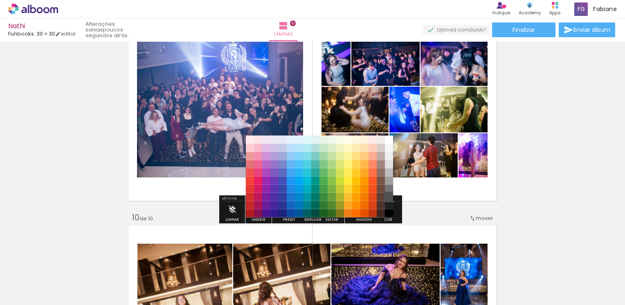
click at [389, 201] on paper-item "#515151" at bounding box center [389, 197] width 8 height 8
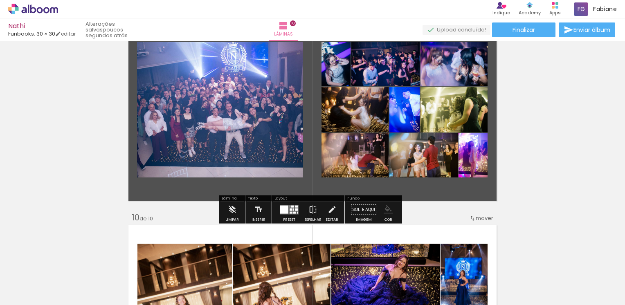
click at [384, 209] on iron-icon "color picker" at bounding box center [388, 209] width 9 height 9
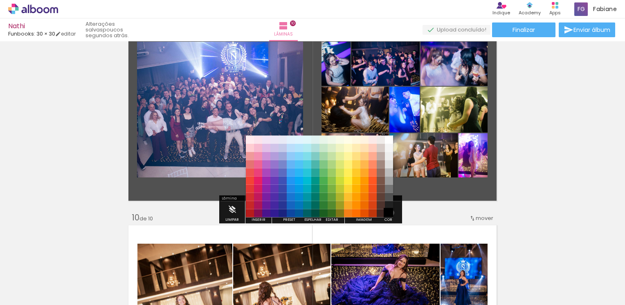
click at [388, 213] on paper-item "#000000" at bounding box center [389, 213] width 8 height 8
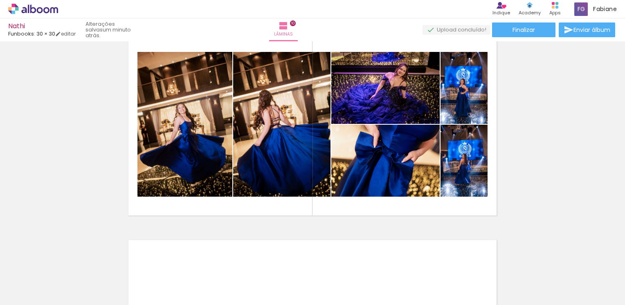
scroll to position [1906, 0]
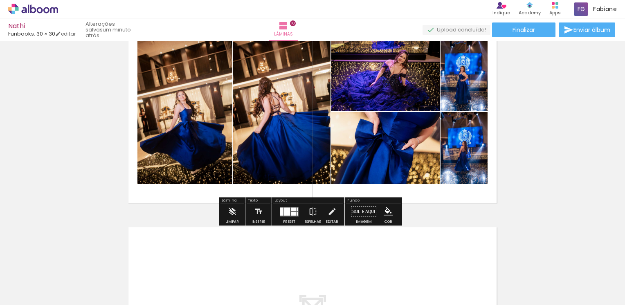
click at [386, 212] on iron-icon "color picker" at bounding box center [388, 211] width 9 height 9
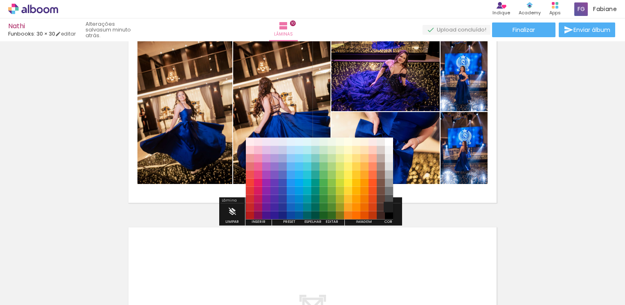
click at [387, 206] on paper-item "#212121" at bounding box center [389, 207] width 8 height 8
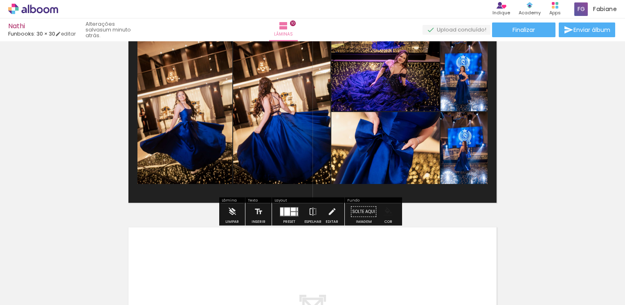
click at [384, 214] on iron-icon "color picker" at bounding box center [388, 211] width 9 height 9
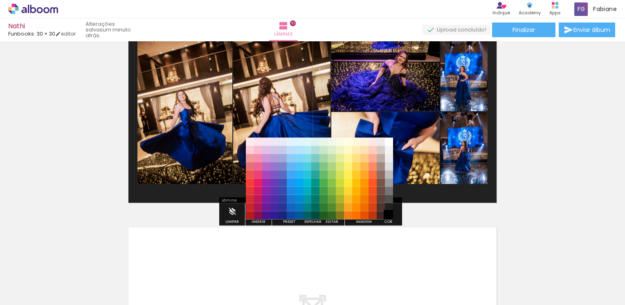
click at [387, 214] on paper-item "#000000" at bounding box center [389, 215] width 8 height 8
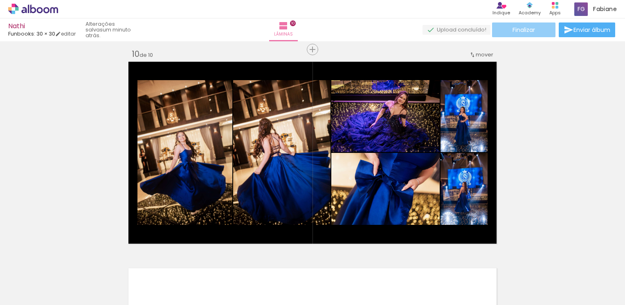
click at [533, 27] on paper-button "Finalizar" at bounding box center [523, 30] width 63 height 15
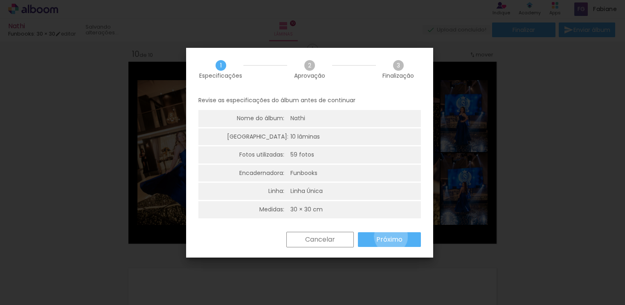
click at [0, 0] on slot "Próximo" at bounding box center [0, 0] width 0 height 0
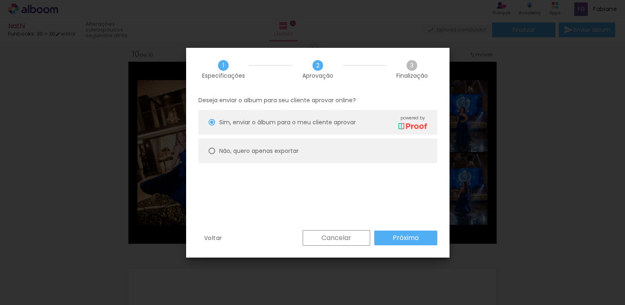
click at [0, 0] on slot "Próximo" at bounding box center [0, 0] width 0 height 0
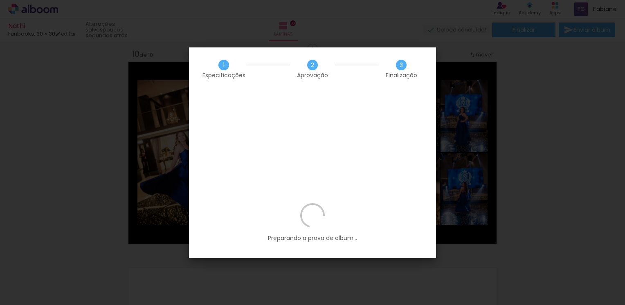
scroll to position [0, 2148]
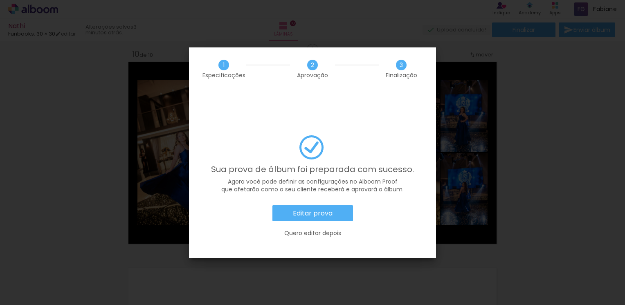
scroll to position [0, 2148]
click at [0, 0] on slot "Editar prova" at bounding box center [0, 0] width 0 height 0
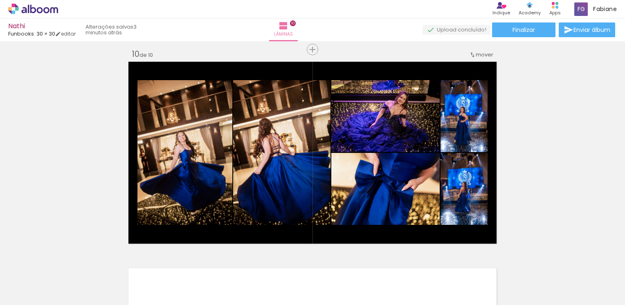
scroll to position [0, 2148]
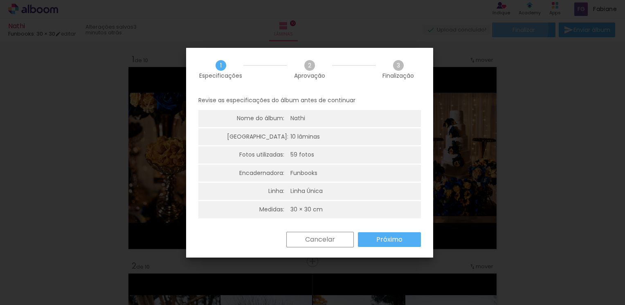
click at [0, 0] on slot "Próximo" at bounding box center [0, 0] width 0 height 0
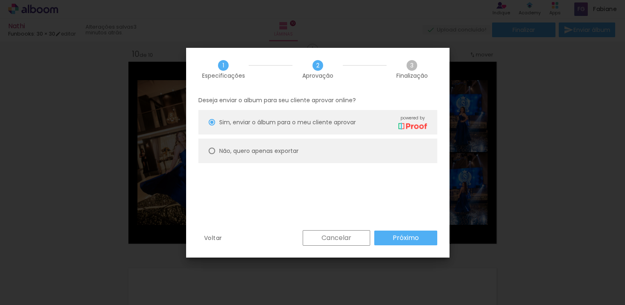
scroll to position [0, 2148]
click at [0, 0] on slot "Próximo" at bounding box center [0, 0] width 0 height 0
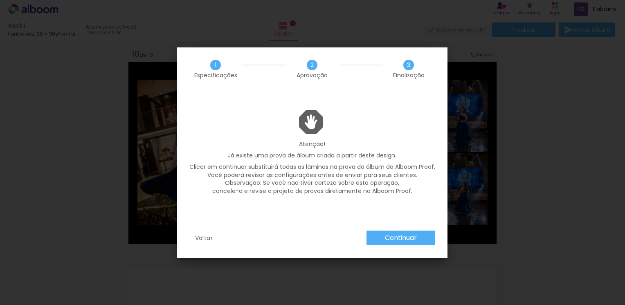
click at [0, 0] on slot "Continuar" at bounding box center [0, 0] width 0 height 0
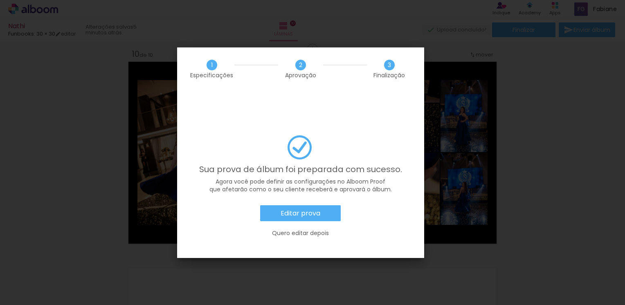
click at [0, 0] on slot "Editar prova" at bounding box center [0, 0] width 0 height 0
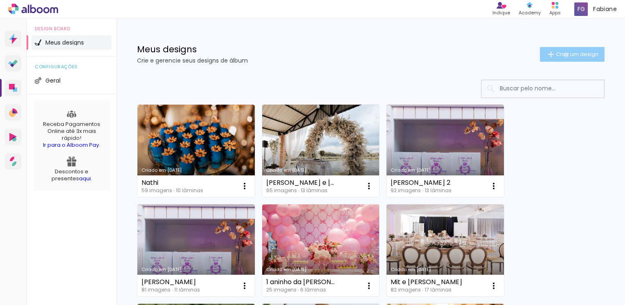
click at [559, 55] on span "Criar um design" at bounding box center [577, 54] width 43 height 5
